Goal: Task Accomplishment & Management: Manage account settings

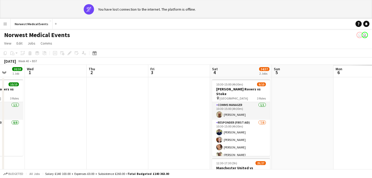
scroll to position [0, 234]
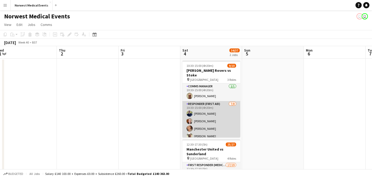
scroll to position [0, 147]
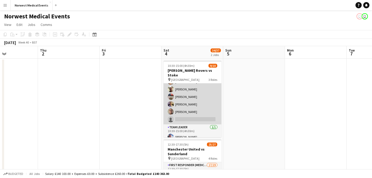
click at [189, 103] on app-card-role "Responder (First Aid) 7/8 10:30-15:00 (4h30m) Paul Walmsley Doug Black Debie Wa…" at bounding box center [193, 89] width 58 height 70
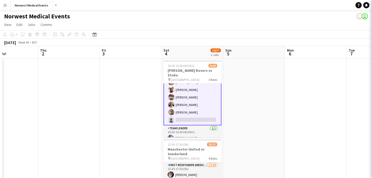
scroll to position [47, 0]
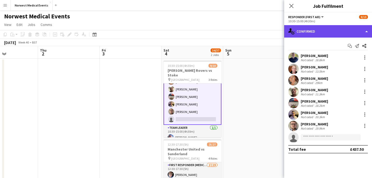
click at [335, 29] on div "single-neutral-actions-check-2 Confirmed" at bounding box center [328, 31] width 88 height 12
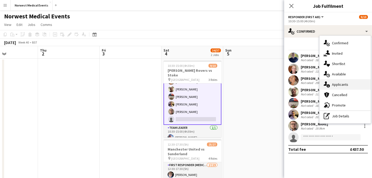
click at [339, 82] on span "Applicants" at bounding box center [340, 84] width 16 height 5
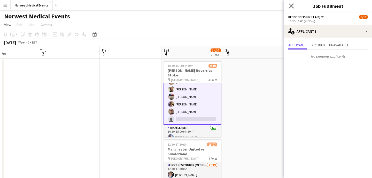
click at [291, 8] on icon "Close pop-in" at bounding box center [291, 5] width 5 height 5
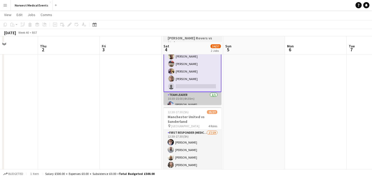
scroll to position [65, 0]
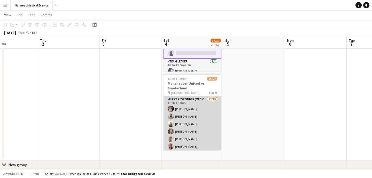
click at [191, 125] on app-card-role "First Responder (Medical) 17/19 12:30-17:30 (5h) Phil Brown Samuel Catterall Wi…" at bounding box center [193, 172] width 58 height 152
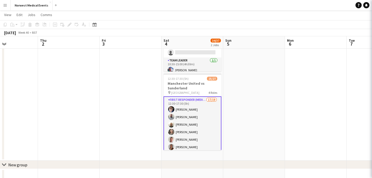
scroll to position [47, 0]
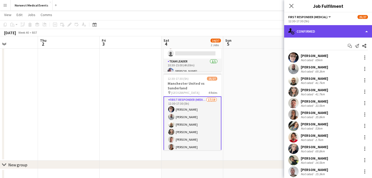
click at [324, 35] on div "single-neutral-actions-check-2 Confirmed" at bounding box center [328, 31] width 88 height 12
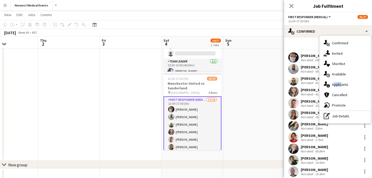
click at [340, 82] on span "Applicants" at bounding box center [340, 84] width 16 height 5
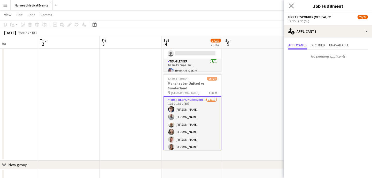
click at [294, 7] on app-icon "Close pop-in" at bounding box center [291, 5] width 7 height 7
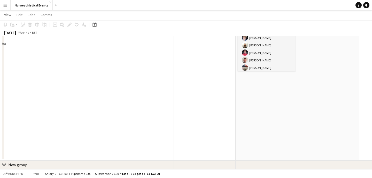
scroll to position [0, 0]
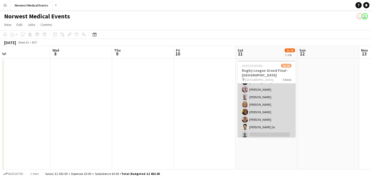
click at [278, 100] on app-card-role "First Responder (Medical) 16/19 15:30-20:30 (5h) Kayleigh O'Donnell Phil Brown …" at bounding box center [267, 78] width 58 height 152
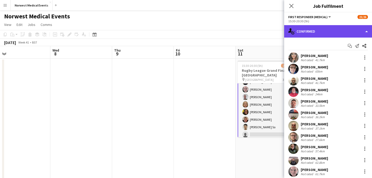
click at [333, 35] on div "single-neutral-actions-check-2 Confirmed" at bounding box center [328, 31] width 88 height 12
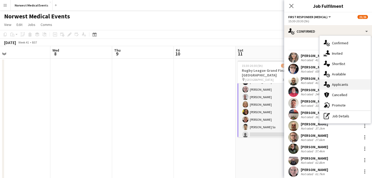
click at [351, 80] on div "single-neutral-actions-information Applicants" at bounding box center [345, 84] width 51 height 10
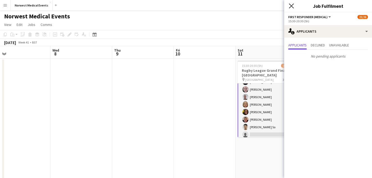
click at [293, 4] on icon at bounding box center [291, 5] width 5 height 5
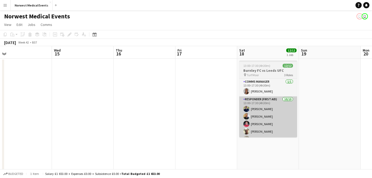
scroll to position [0, 201]
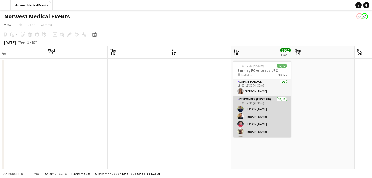
click at [261, 114] on app-card-role "Responder (First Aid) 10/10 13:00-17:30 (4h30m) Paul Walmsley Stuart Winstanley…" at bounding box center [262, 138] width 58 height 85
